Goal: Task Accomplishment & Management: Manage account settings

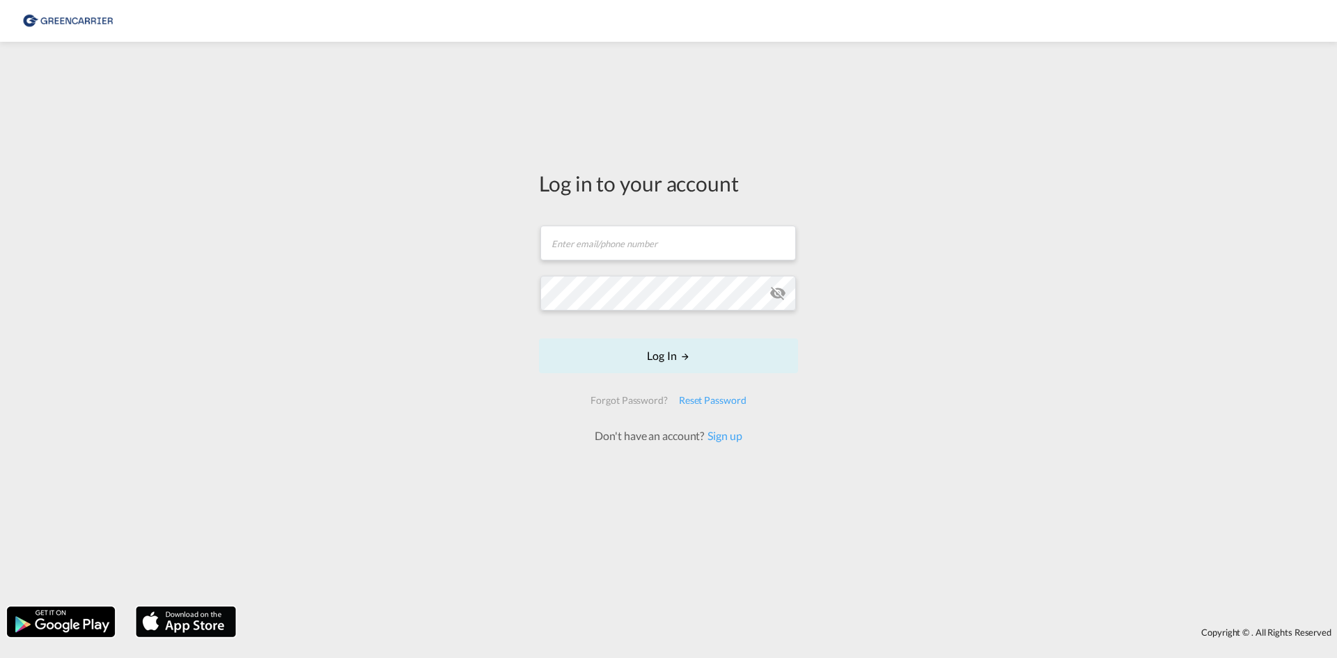
click at [685, 277] on form "Email field is required Password field is required Log In Forgot Password? Rese…" at bounding box center [668, 328] width 259 height 233
click at [690, 242] on input "text" at bounding box center [668, 243] width 256 height 35
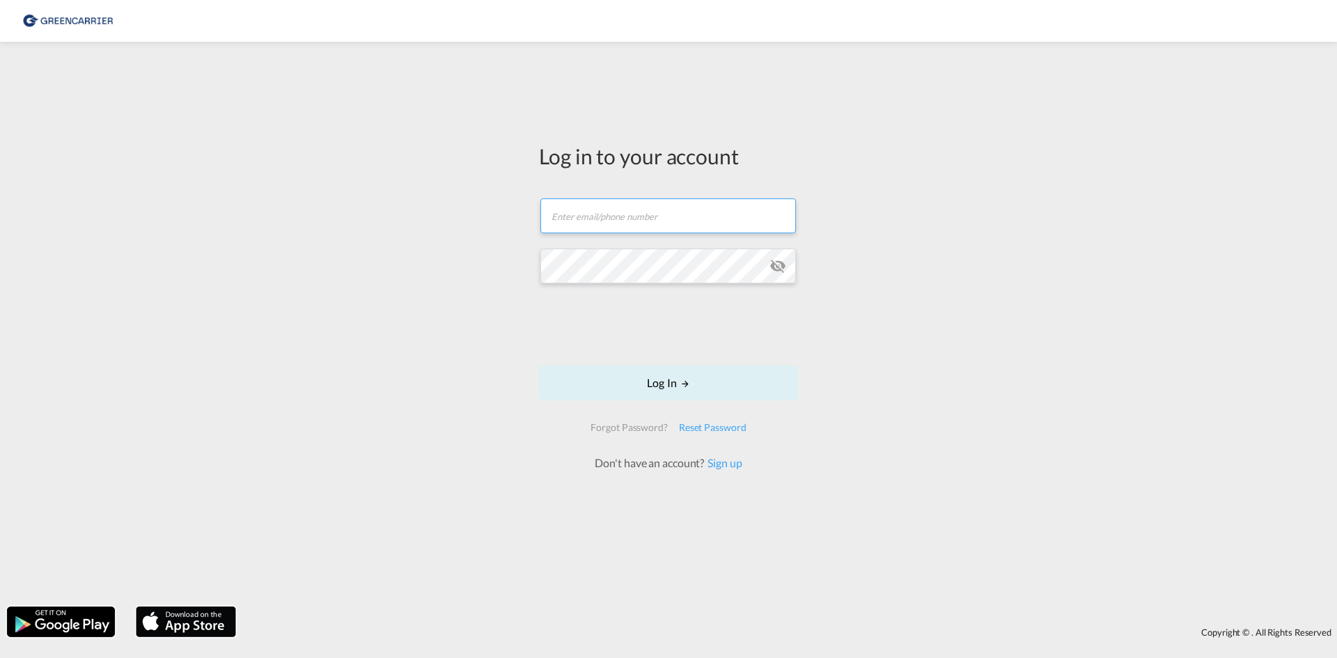
type input "[EMAIL_ADDRESS][DOMAIN_NAME]"
drag, startPoint x: 691, startPoint y: 386, endPoint x: 763, endPoint y: 372, distance: 73.8
click at [692, 386] on button "Log In" at bounding box center [668, 383] width 259 height 35
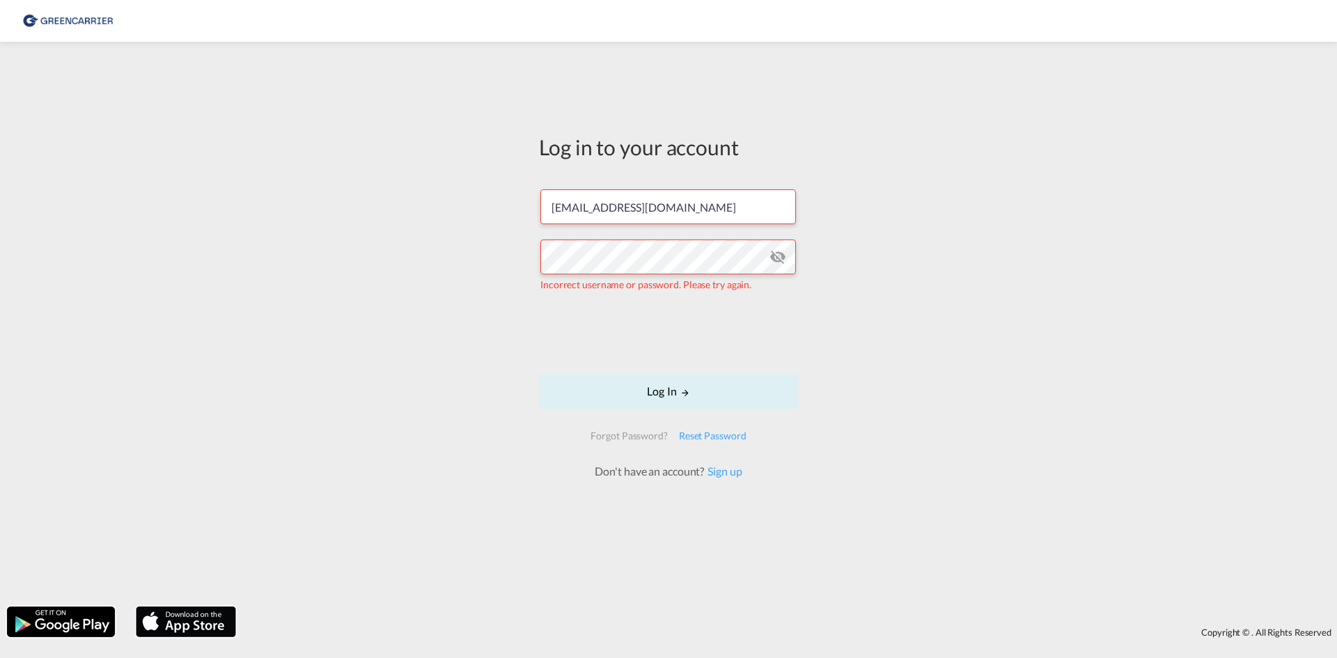
click at [770, 256] on md-icon "icon-eye-off" at bounding box center [778, 257] width 17 height 17
click at [779, 251] on md-icon "icon-eye-off" at bounding box center [778, 257] width 17 height 17
click at [908, 490] on div "Log in to your account [EMAIL_ADDRESS][DOMAIN_NAME] Incorrect username or passw…" at bounding box center [668, 324] width 1337 height 551
click at [745, 388] on button "Log In" at bounding box center [668, 391] width 259 height 35
click at [387, 309] on div "Log in to your account [EMAIL_ADDRESS][DOMAIN_NAME] Captcha verification failed…" at bounding box center [668, 324] width 1337 height 551
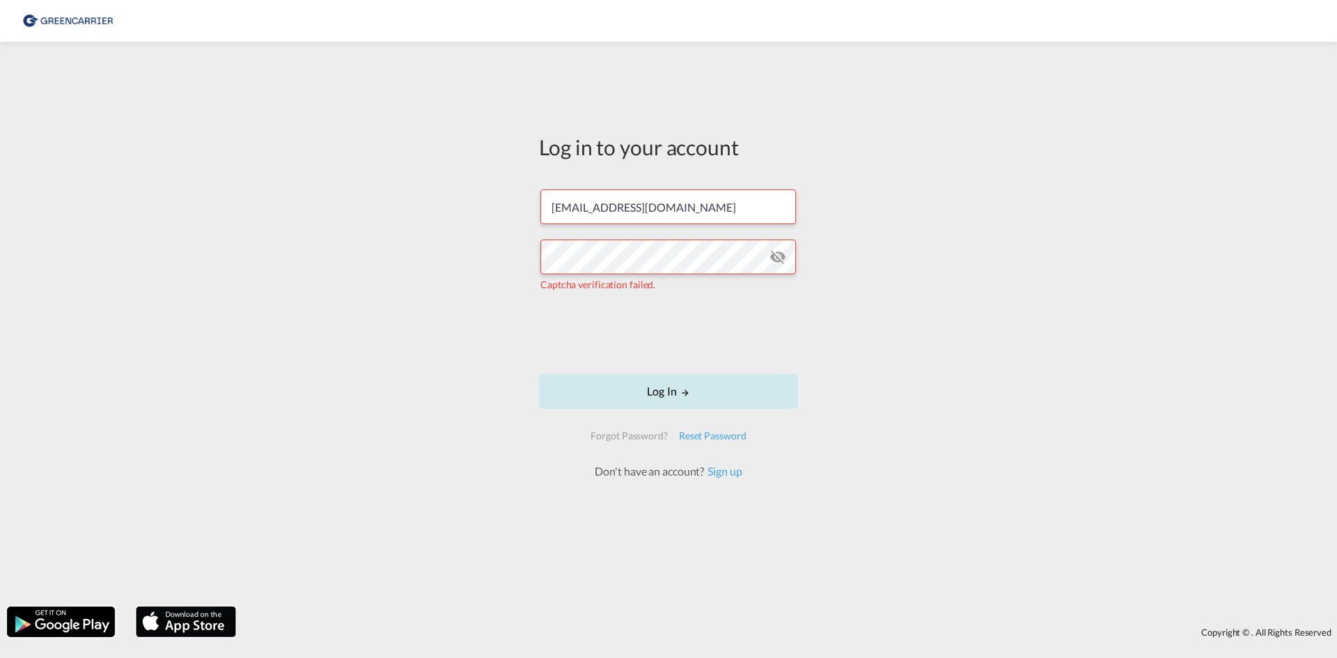
click at [731, 378] on button "Log In" at bounding box center [668, 391] width 259 height 35
